Goal: Information Seeking & Learning: Learn about a topic

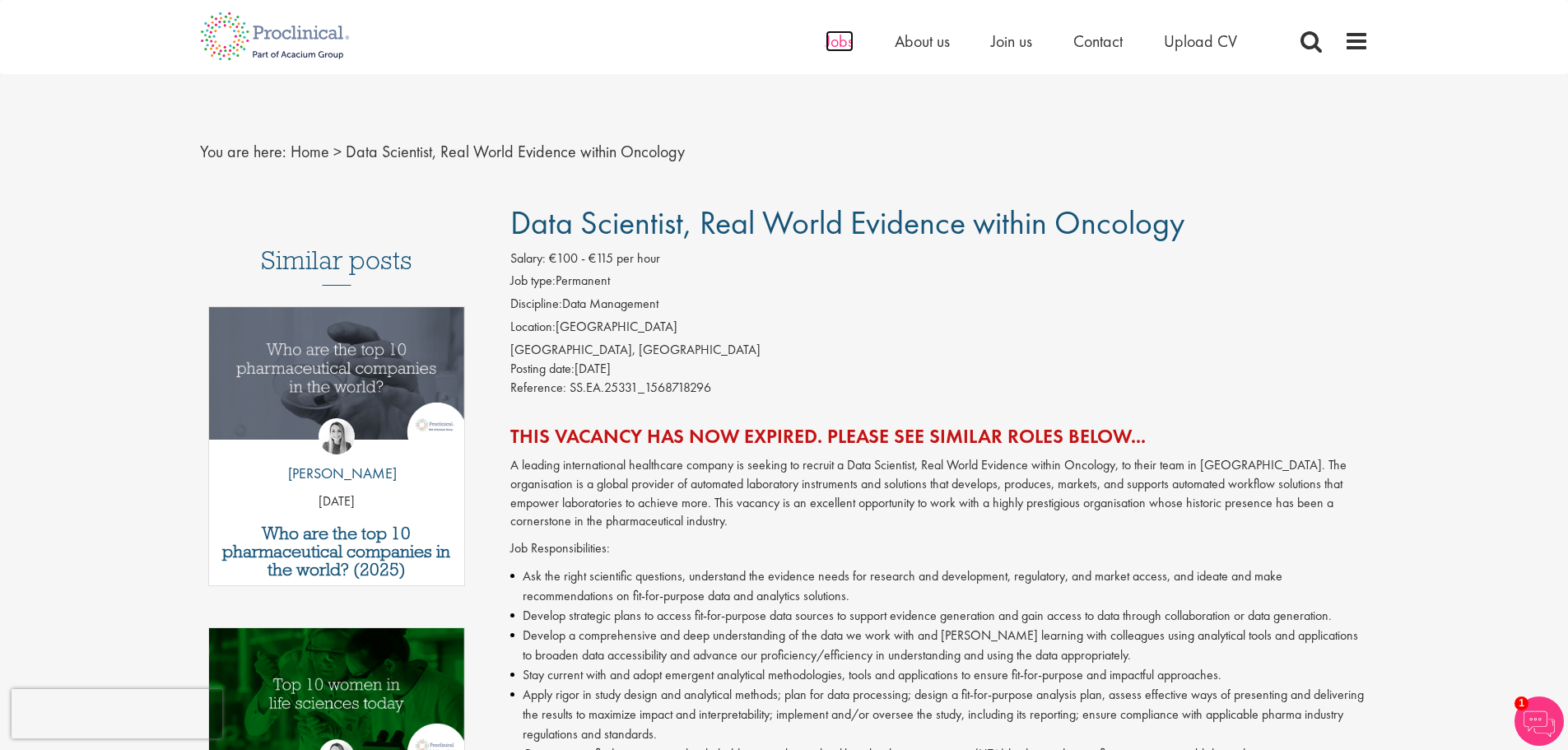
click at [837, 39] on span "Jobs" at bounding box center [839, 40] width 28 height 21
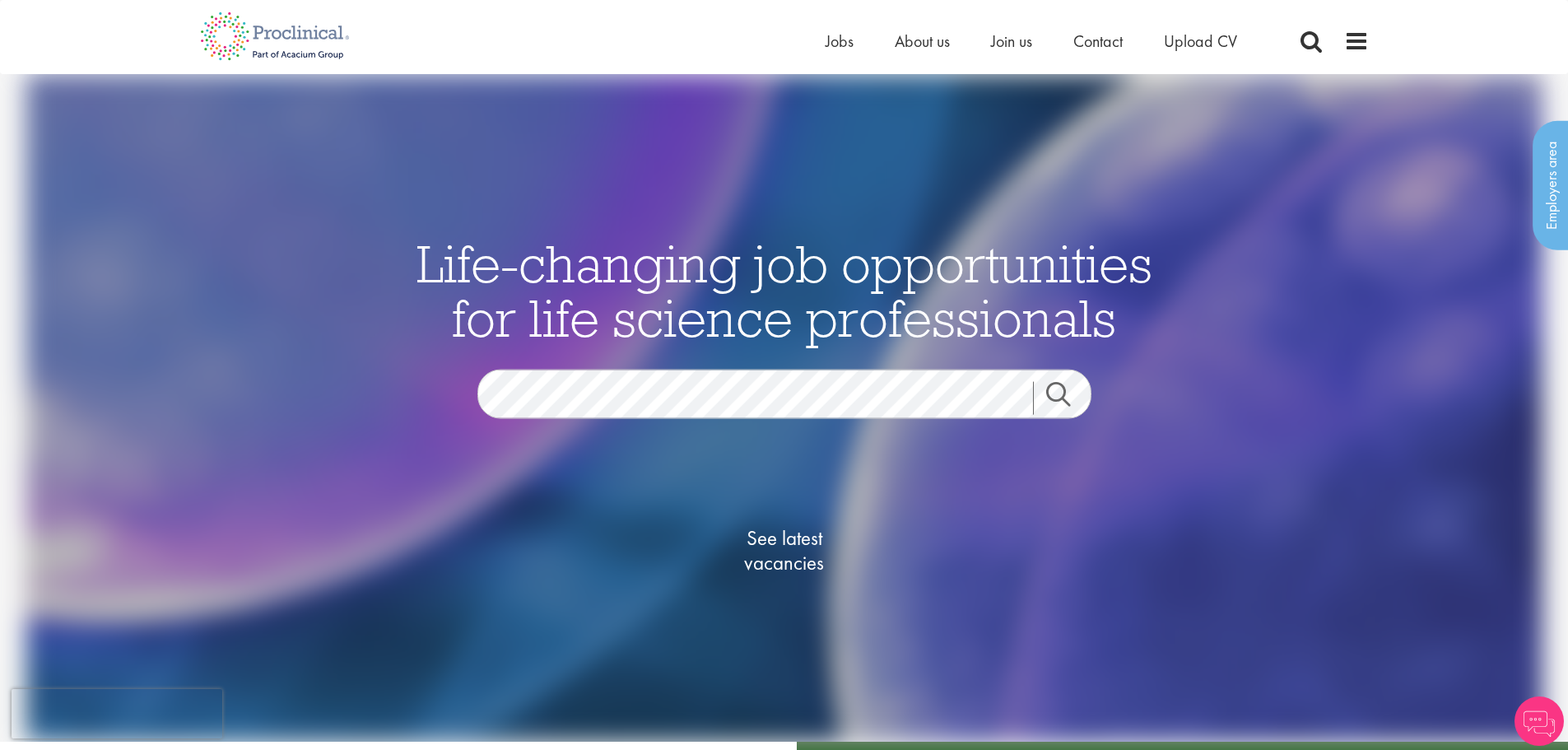
click at [1061, 393] on link "Search" at bounding box center [1068, 398] width 71 height 33
